Goal: Task Accomplishment & Management: Manage account settings

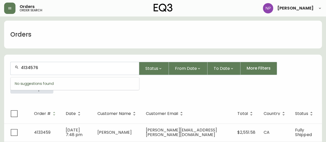
type input "4134576"
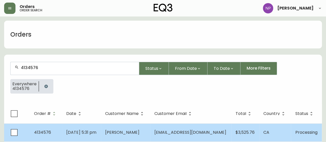
click at [70, 135] on td "[DATE] 5:31 pm" at bounding box center [81, 132] width 39 height 18
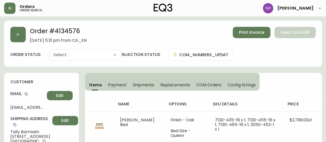
type input "Processing"
select select "PROCESSING"
click at [147, 86] on span "Shipments" at bounding box center [144, 84] width 22 height 5
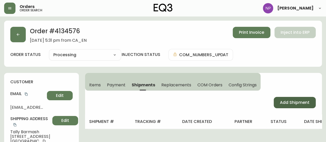
click at [298, 103] on span "Add Shipment" at bounding box center [295, 103] width 30 height 6
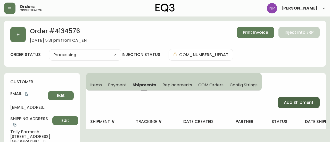
select select "PENDING"
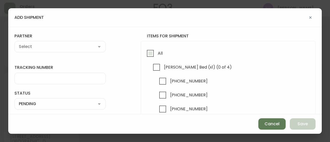
click at [148, 57] on input "All" at bounding box center [150, 53] width 12 height 12
checkbox input "true"
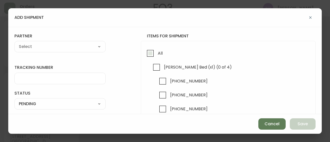
checkbox input "true"
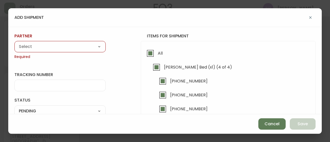
click at [78, 44] on select "A Move to Remember LLC ABF Freight Alero [PERSON_NAME] Canada Post CDS Ceva Log…" at bounding box center [59, 47] width 91 height 8
select select "ck6ml9xrz18r00186iyro3grt"
click at [14, 43] on select "A Move to Remember LLC ABF Freight Alero [PERSON_NAME] Canada Post CDS Ceva Log…" at bounding box center [59, 47] width 91 height 8
type input "Encompass Logistics"
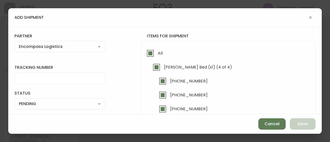
click at [54, 76] on input "tracking number" at bounding box center [60, 78] width 82 height 5
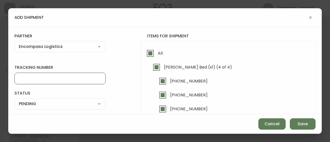
type input "ENCOMPASS LOGISTICS"
click at [53, 103] on select "SHIPPED PENDING CANCELLED" at bounding box center [59, 104] width 91 height 8
click at [14, 100] on select "SHIPPED PENDING CANCELLED" at bounding box center [59, 104] width 91 height 8
select select "PENDING"
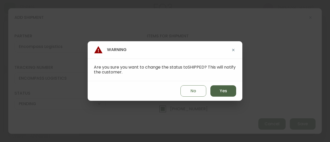
click at [232, 91] on button "Yes" at bounding box center [223, 90] width 26 height 11
type input "SHIPPED"
select select "SHIPPED"
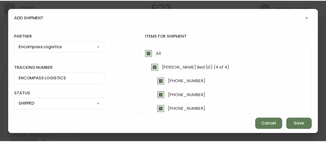
scroll to position [40, 0]
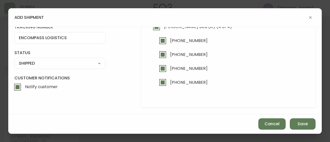
click at [15, 86] on input "Notify customer" at bounding box center [18, 87] width 12 height 12
checkbox input "false"
click at [311, 125] on button "Save" at bounding box center [302, 123] width 26 height 11
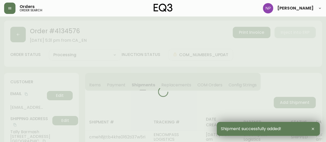
type input "Fully Shipped"
select select "FULLY_SHIPPED"
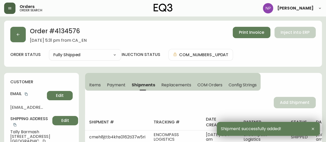
click at [9, 6] on icon "button" at bounding box center [10, 8] width 4 height 4
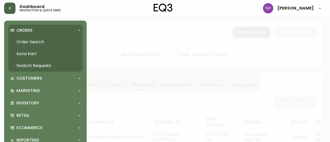
click at [23, 33] on p "Orders" at bounding box center [24, 31] width 16 height 6
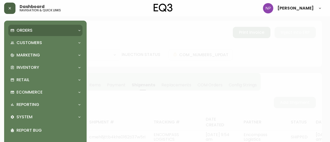
click at [21, 29] on p "Orders" at bounding box center [24, 31] width 16 height 6
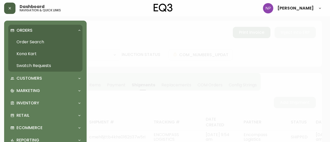
click at [28, 42] on link "Order Search" at bounding box center [45, 42] width 74 height 12
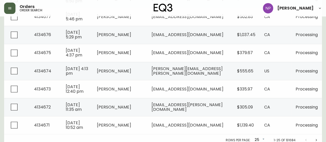
scroll to position [424, 0]
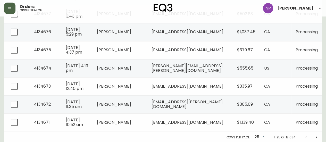
click at [315, 138] on icon "Next page" at bounding box center [316, 137] width 4 height 4
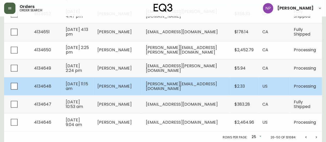
click at [181, 90] on td "[PERSON_NAME][EMAIL_ADDRESS][DOMAIN_NAME]" at bounding box center [186, 86] width 89 height 18
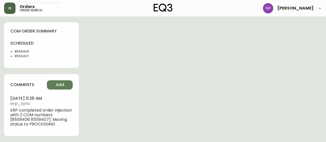
type input "Processing"
select select "PROCESSING"
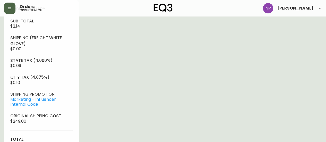
scroll to position [198, 0]
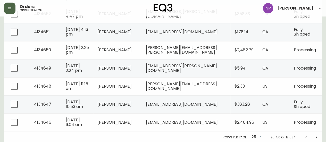
scroll to position [424, 0]
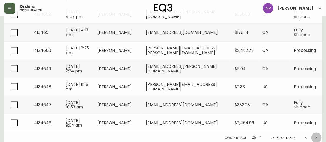
click at [315, 138] on icon "Next page" at bounding box center [316, 137] width 4 height 4
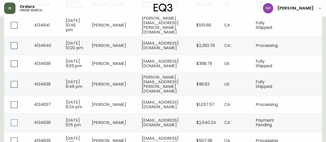
scroll to position [160, 0]
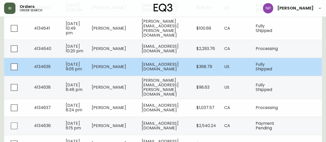
click at [246, 76] on td "US" at bounding box center [235, 67] width 31 height 18
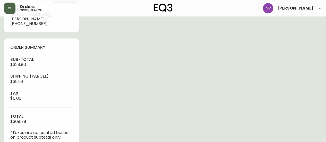
type input "Fully Shipped"
select select "FULLY_SHIPPED"
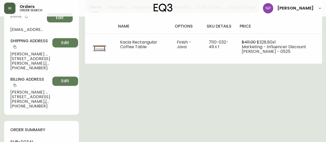
scroll to position [74, 0]
